Goal: Transaction & Acquisition: Purchase product/service

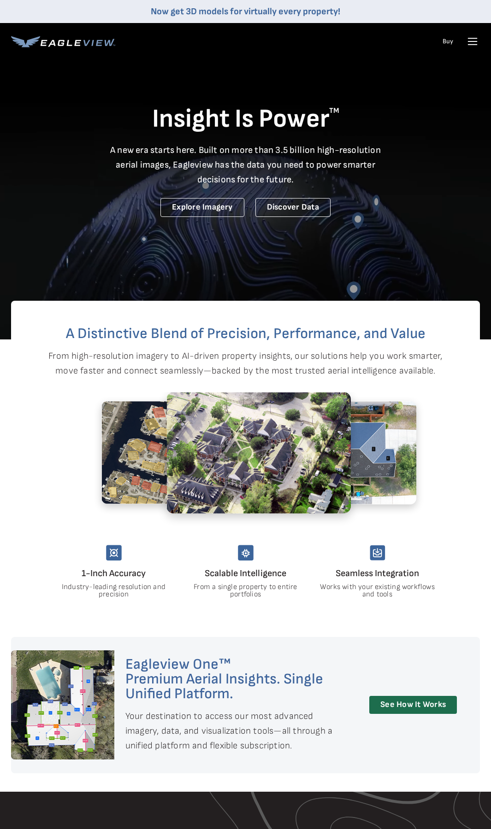
click at [448, 42] on link "Buy" at bounding box center [447, 41] width 11 height 8
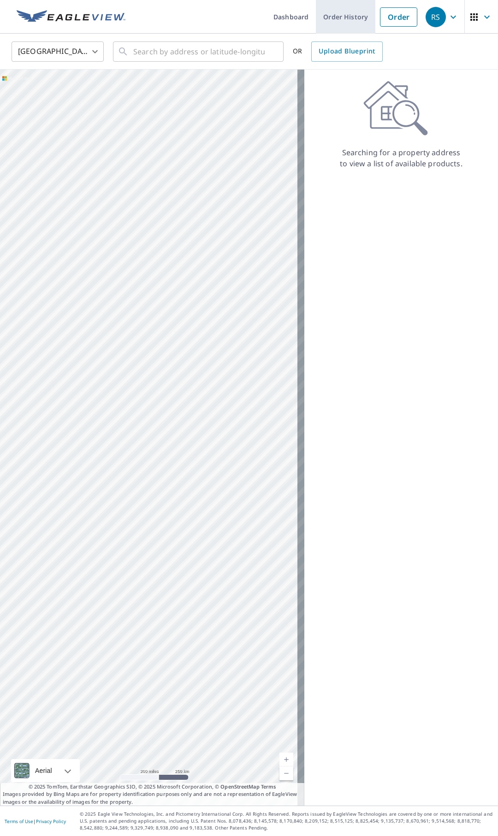
click at [345, 23] on link "Order History" at bounding box center [345, 17] width 59 height 34
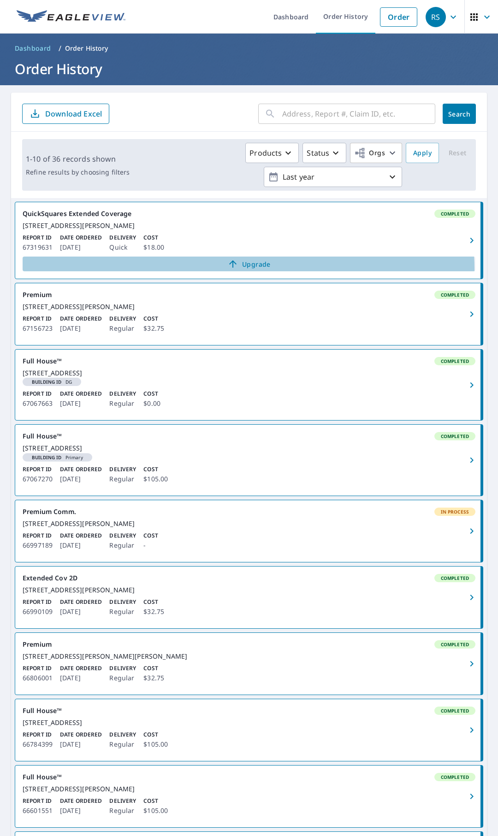
click at [248, 271] on link "Upgrade" at bounding box center [249, 264] width 452 height 15
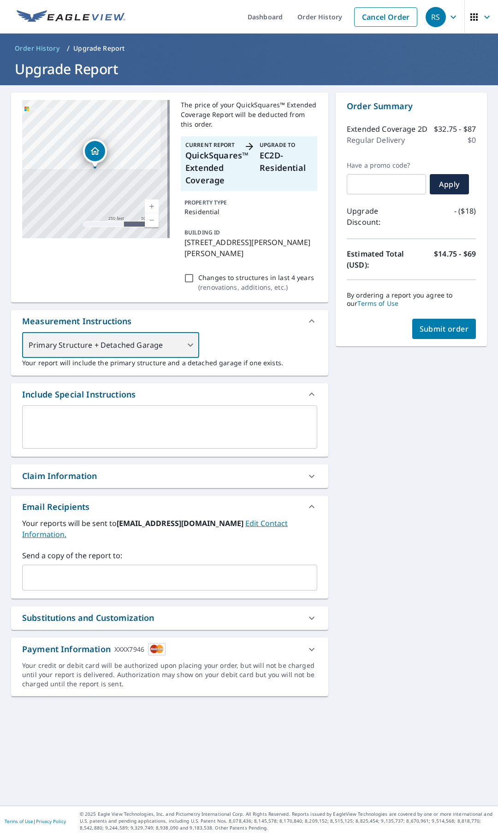
click at [187, 334] on div "Primary Structure + Detached Garage" at bounding box center [110, 345] width 177 height 26
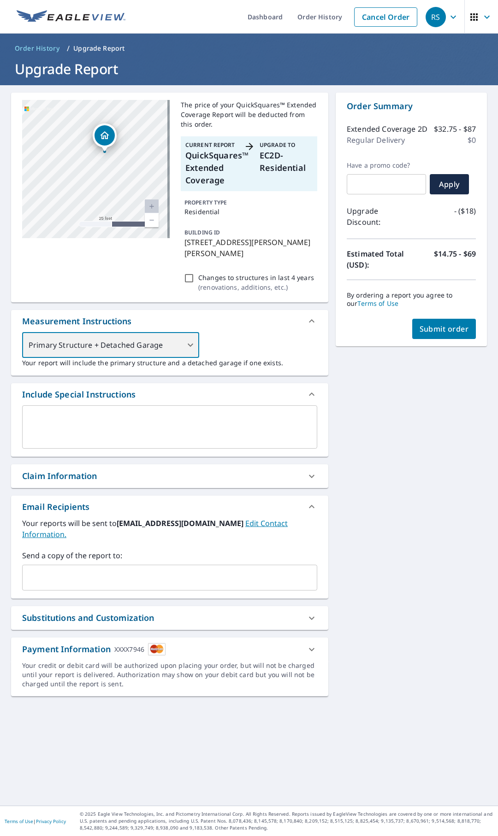
drag, startPoint x: 137, startPoint y: 173, endPoint x: 88, endPoint y: 173, distance: 49.3
click at [88, 173] on div "4084 Miller Ln Penn Yan, NY 14527" at bounding box center [95, 169] width 147 height 138
click at [188, 332] on div "Primary Structure + Detached Garage" at bounding box center [110, 345] width 177 height 26
